Goal: Information Seeking & Learning: Learn about a topic

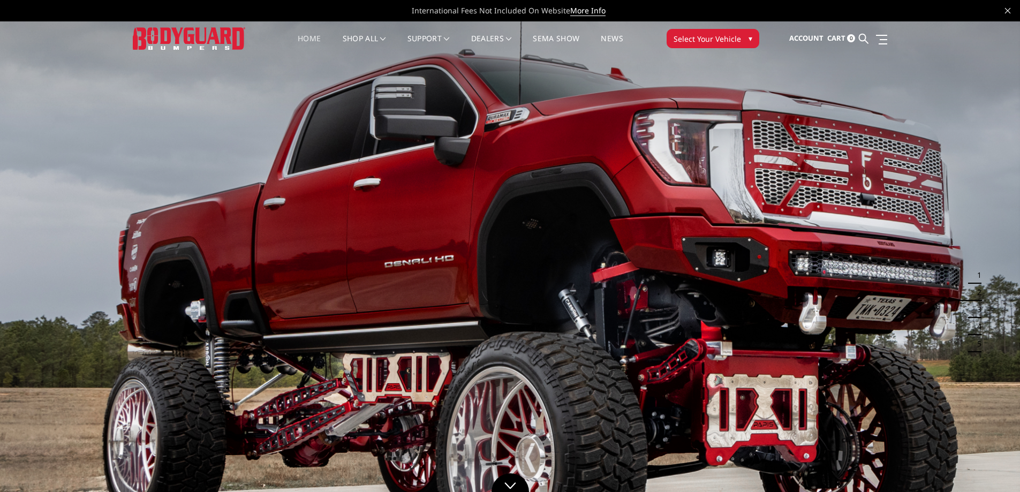
click at [315, 43] on link "Home" at bounding box center [309, 45] width 23 height 21
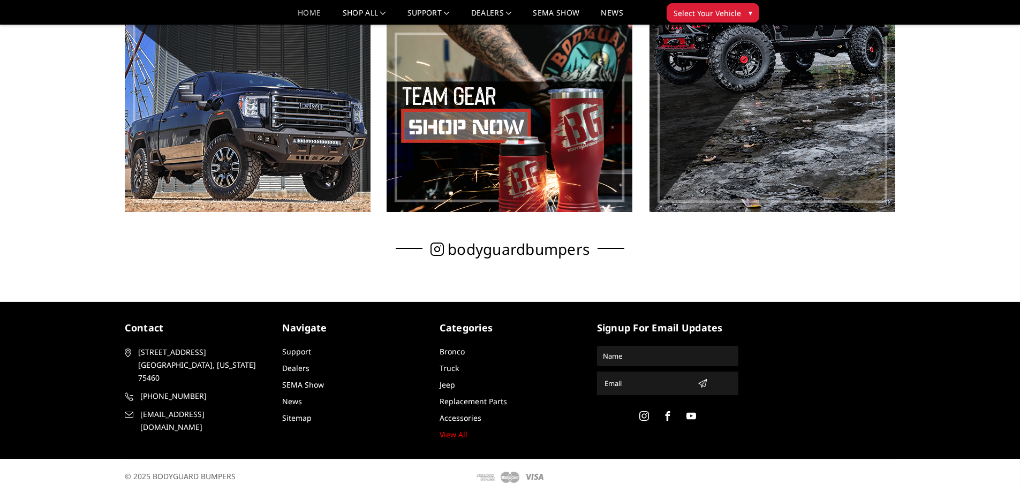
scroll to position [749, 0]
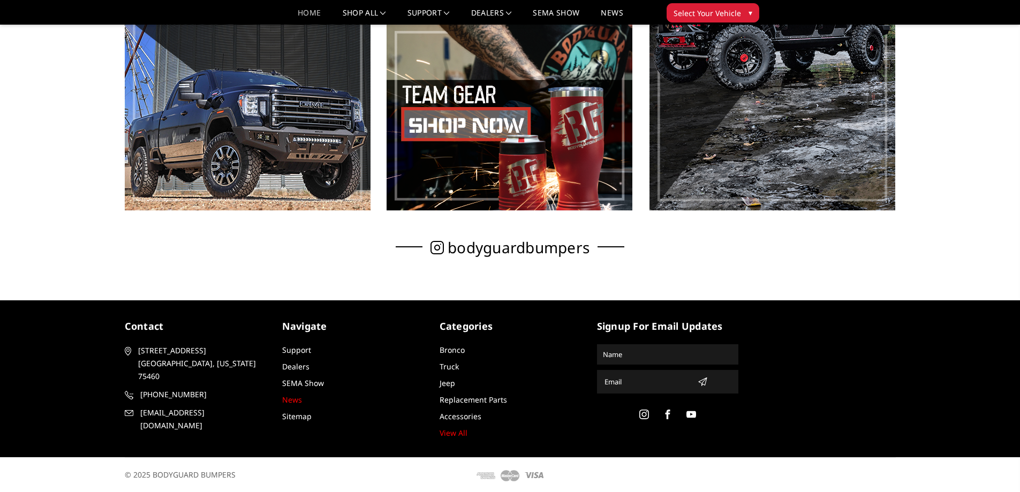
click at [295, 402] on link "News" at bounding box center [292, 400] width 20 height 10
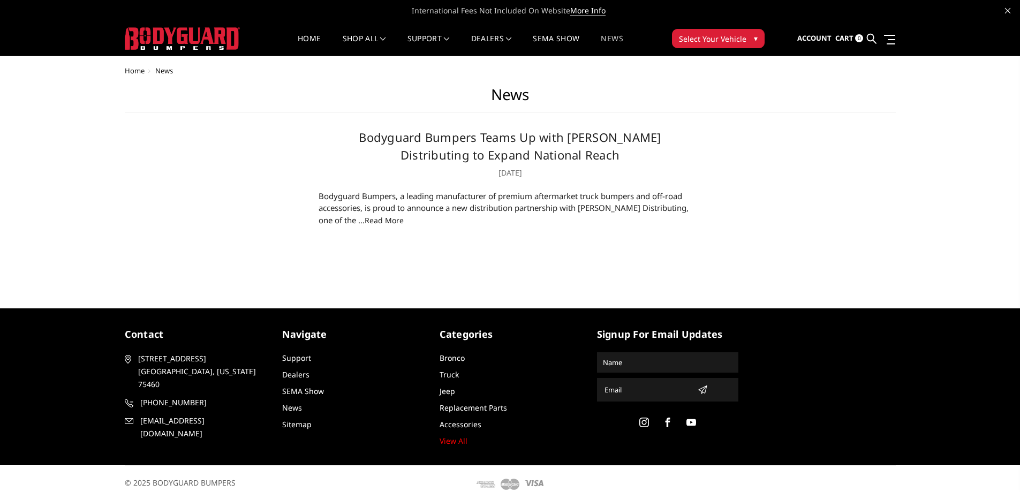
click at [365, 216] on link "read more" at bounding box center [384, 220] width 39 height 10
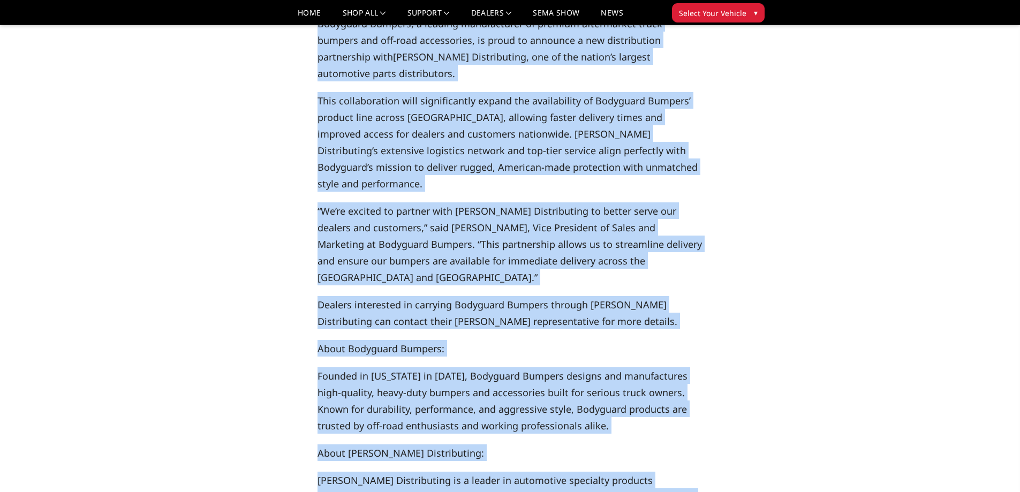
scroll to position [353, 0]
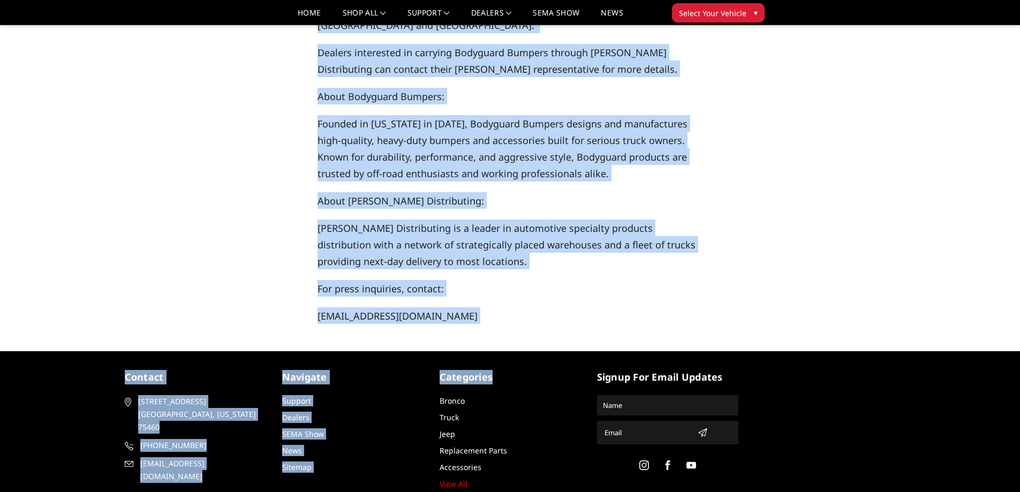
drag, startPoint x: 319, startPoint y: 156, endPoint x: 511, endPoint y: 283, distance: 230.1
click at [511, 283] on div "Bodyguard Bumpers, a leading manufacturer of premium aftermarket truck bumpers …" at bounding box center [511, 43] width 386 height 561
copy div "Loremipsu Dolorsi, a consect adipiscingel se doeiusm temporincid utlab etdolor …"
